Goal: Find specific page/section

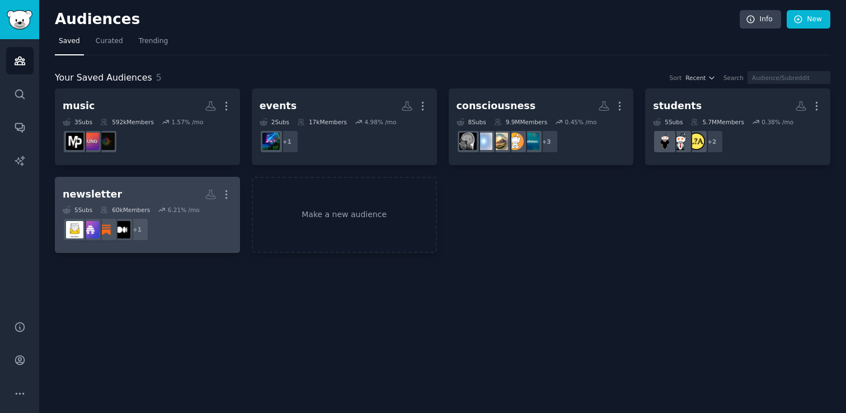
click at [219, 223] on dd "+ 1" at bounding box center [148, 229] width 170 height 31
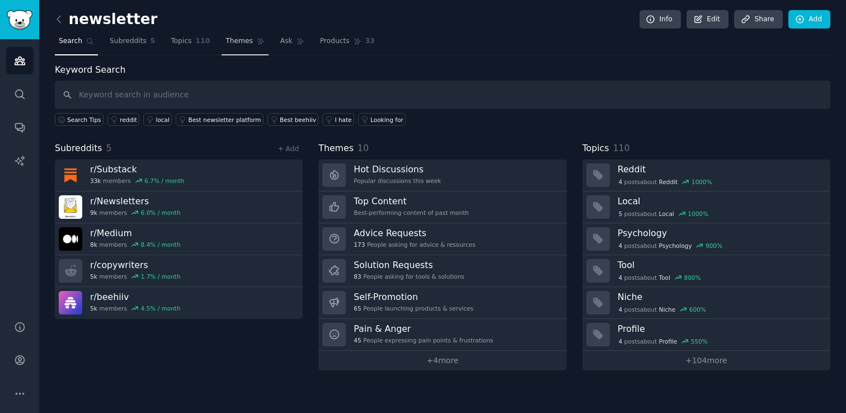
click at [245, 36] on span "Themes" at bounding box center [239, 41] width 27 height 10
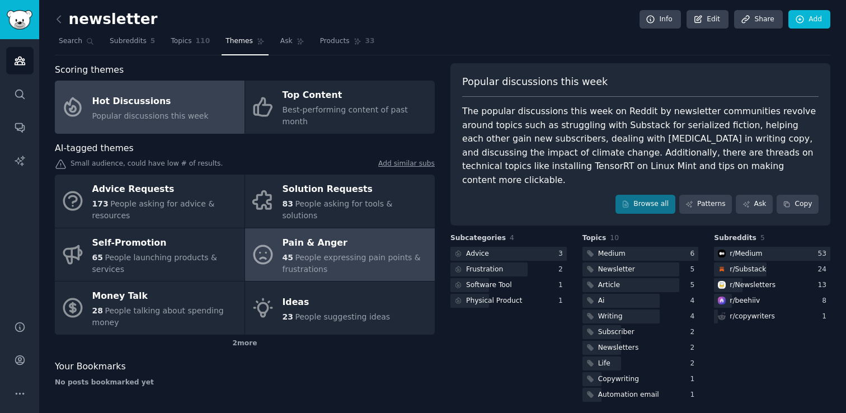
click at [299, 234] on div "Pain & Anger" at bounding box center [356, 243] width 147 height 18
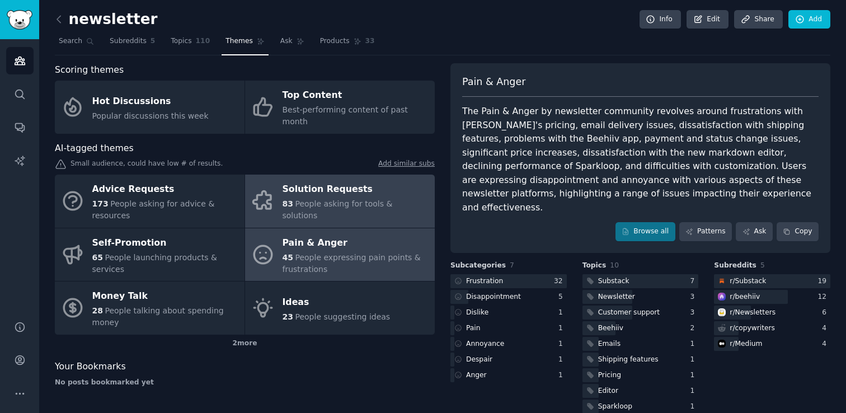
click at [323, 185] on div "Solution Requests" at bounding box center [356, 190] width 147 height 18
